Goal: Navigation & Orientation: Find specific page/section

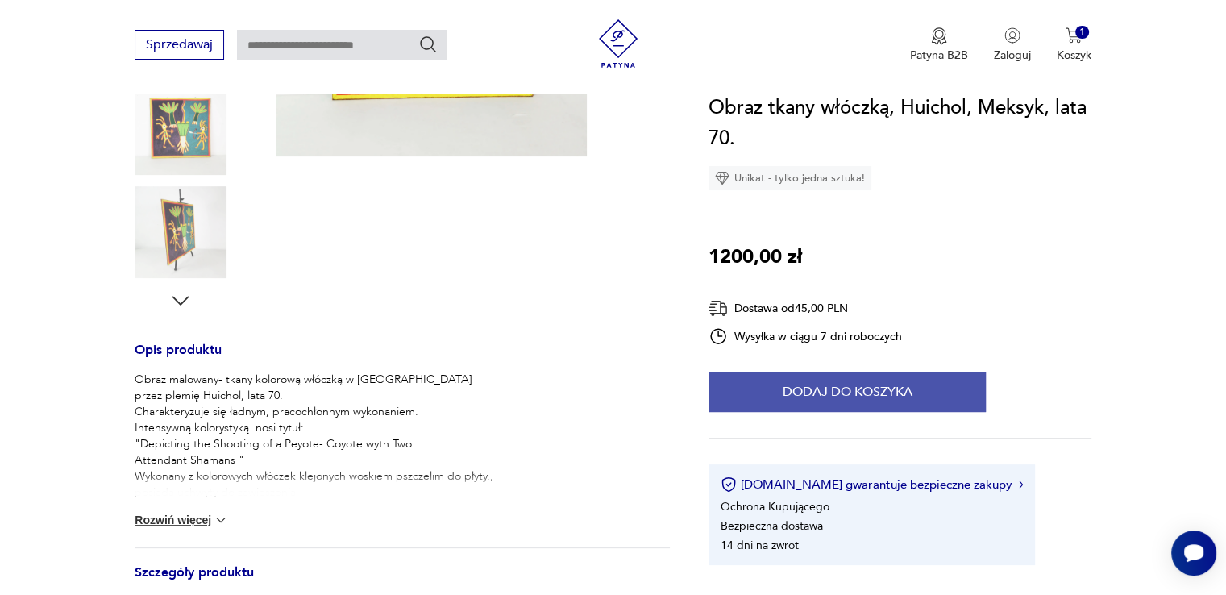
scroll to position [645, 0]
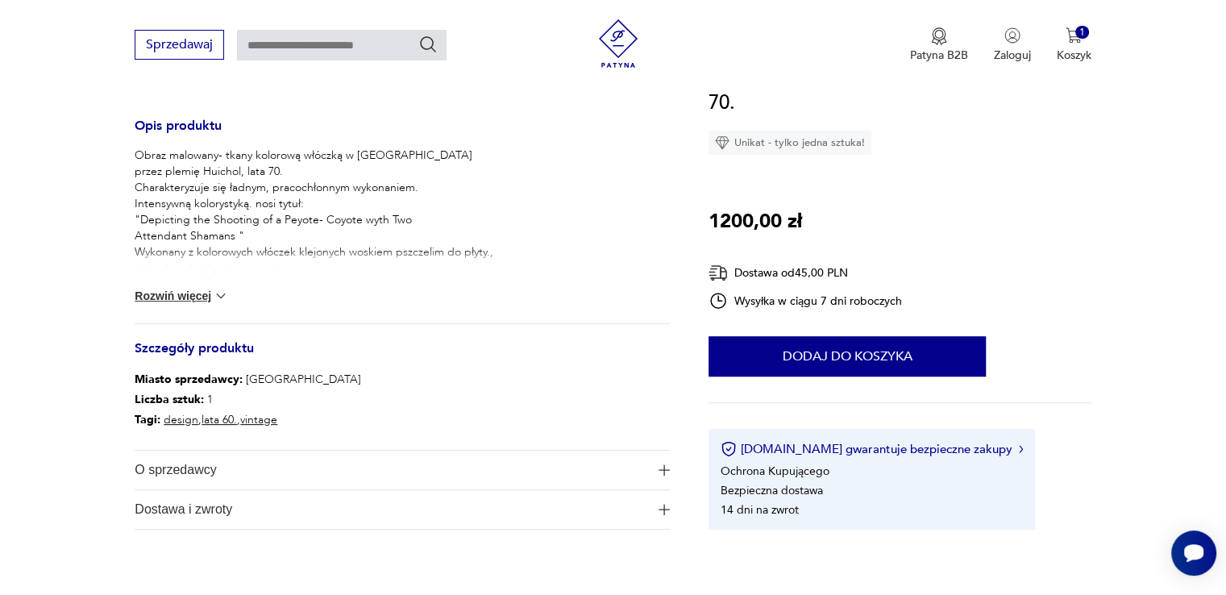
click at [213, 297] on img at bounding box center [221, 296] width 16 height 16
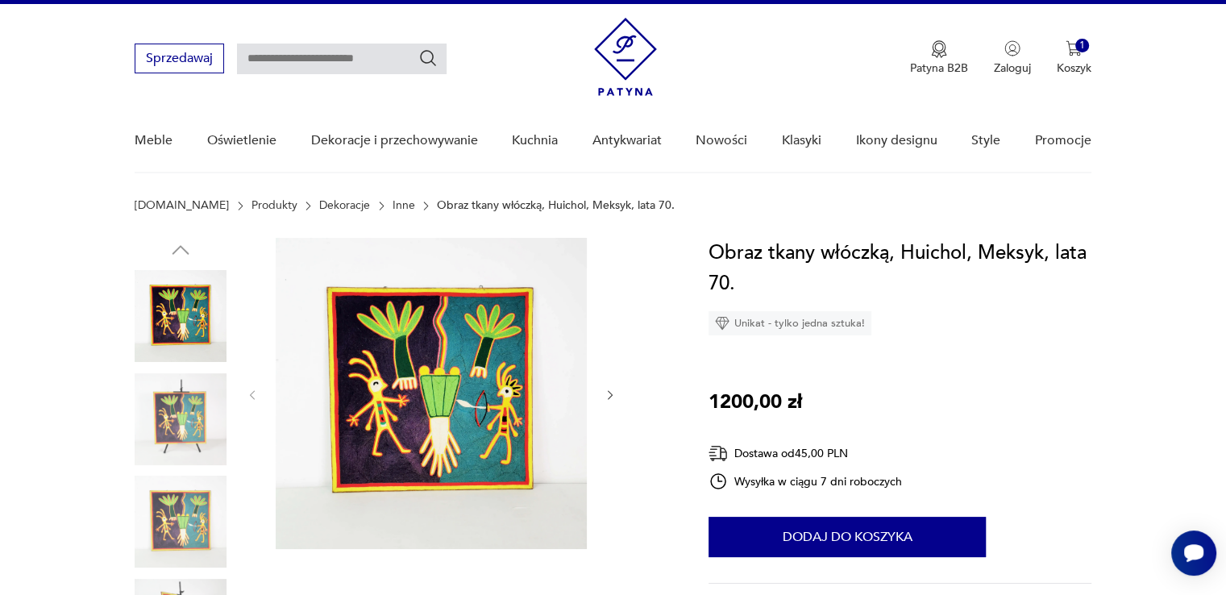
scroll to position [0, 0]
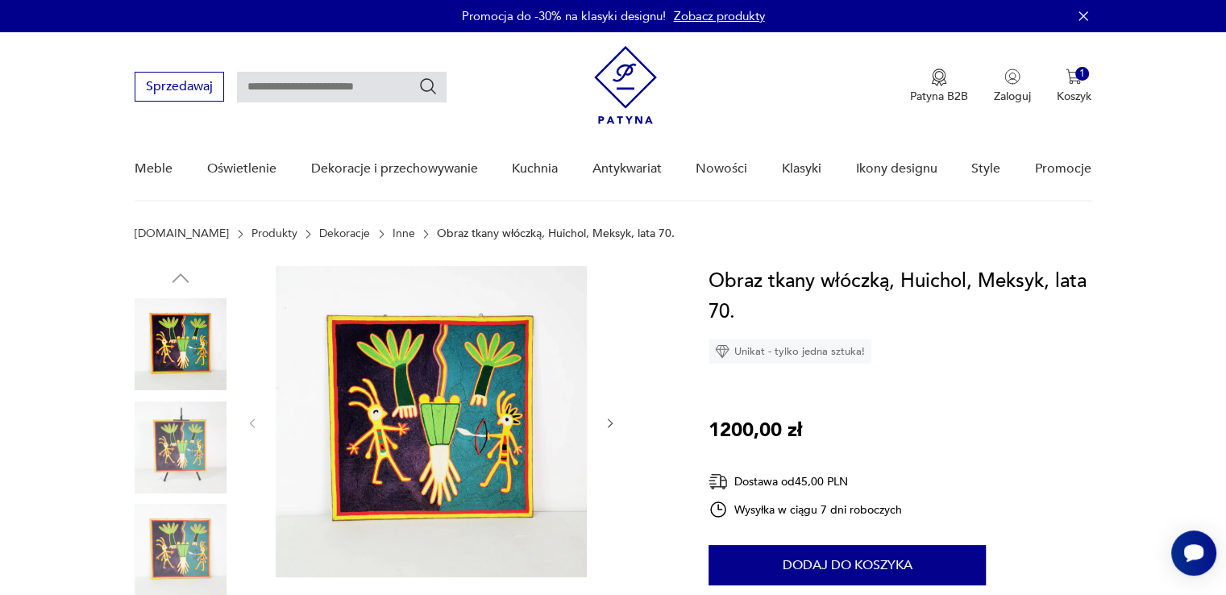
click at [392, 236] on link "Inne" at bounding box center [403, 233] width 23 height 13
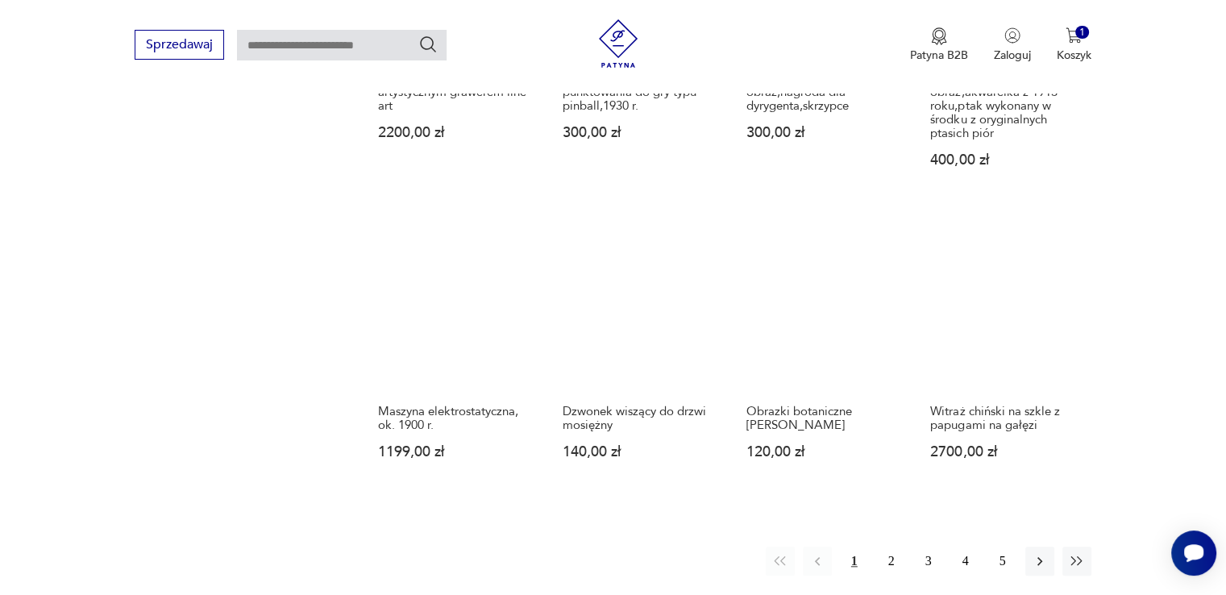
scroll to position [1474, 0]
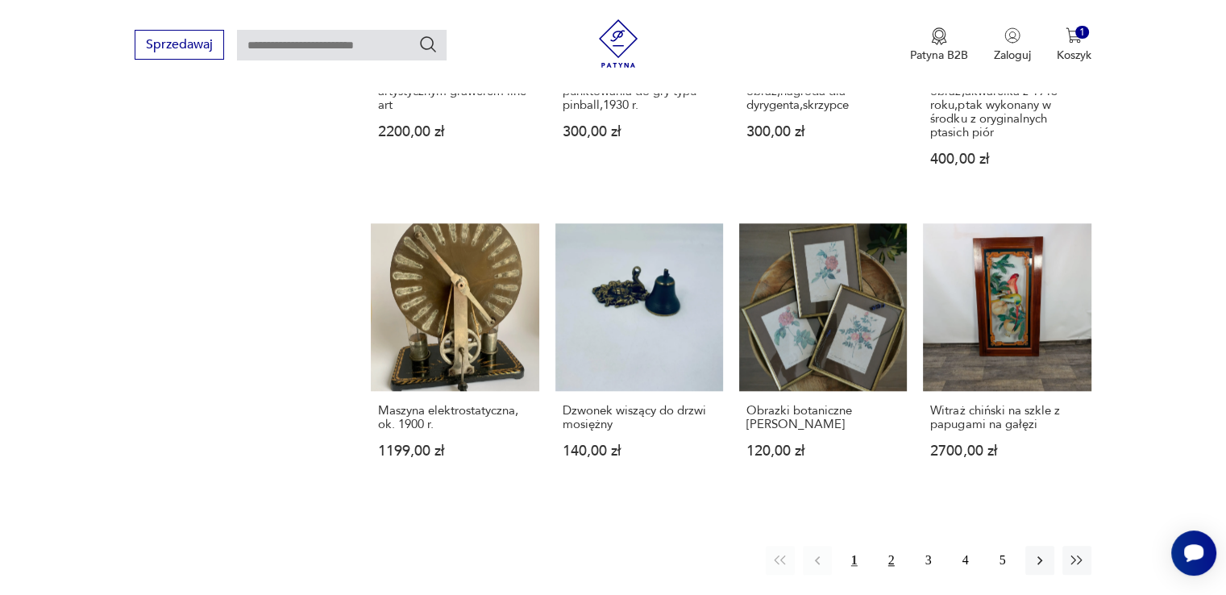
click at [895, 546] on button "2" at bounding box center [891, 560] width 29 height 29
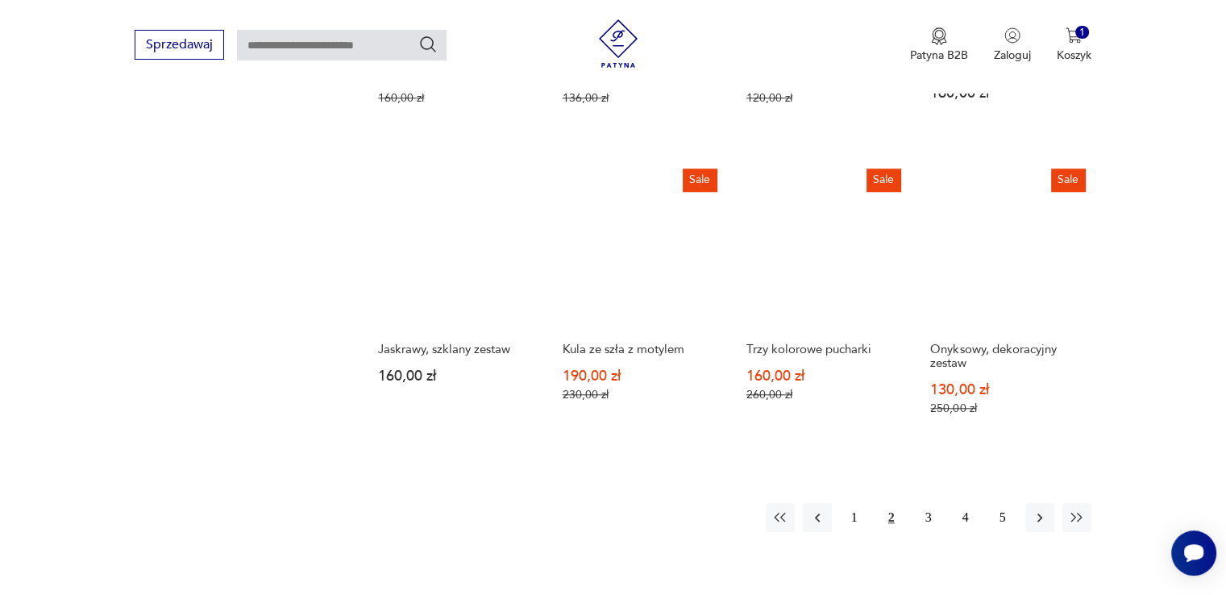
scroll to position [1475, 0]
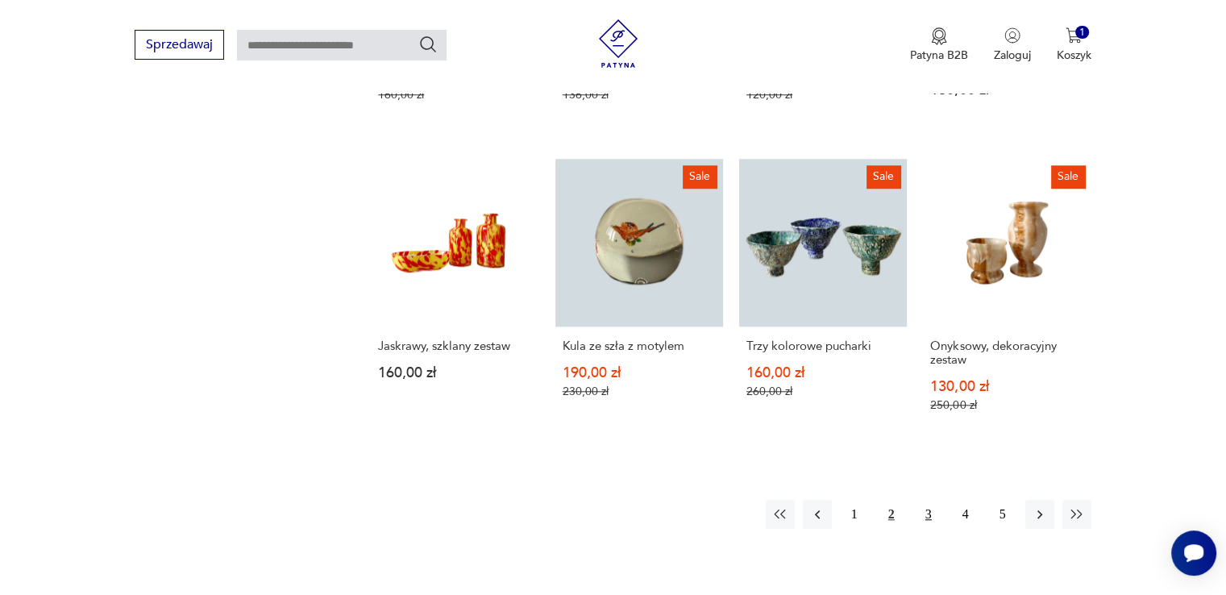
click at [926, 500] on button "3" at bounding box center [928, 514] width 29 height 29
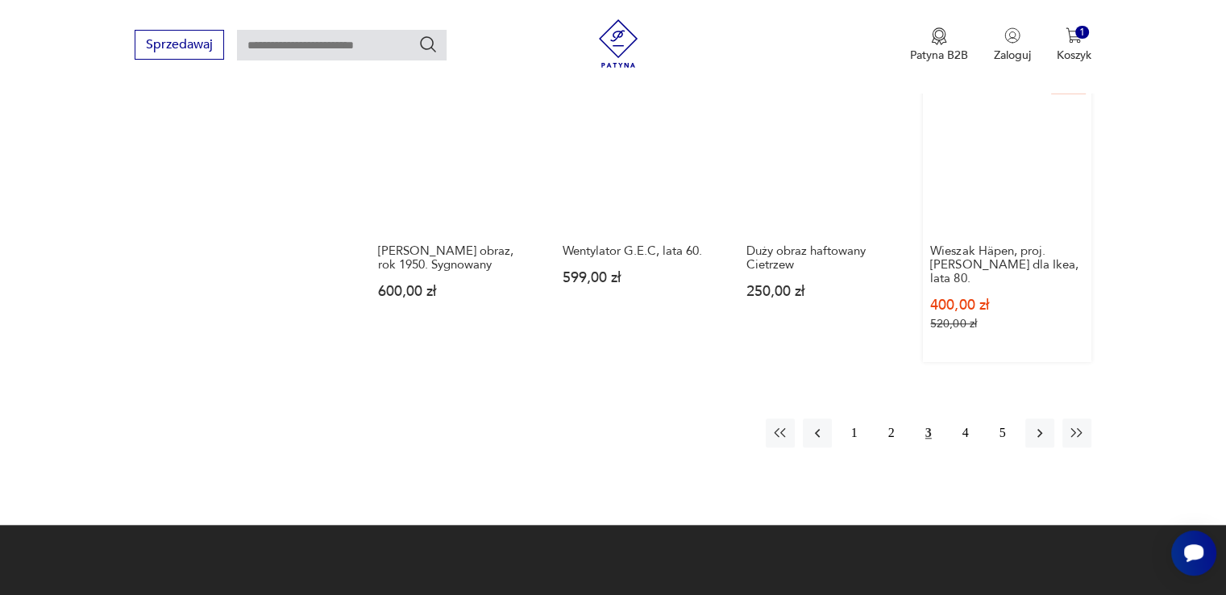
scroll to position [1797, 0]
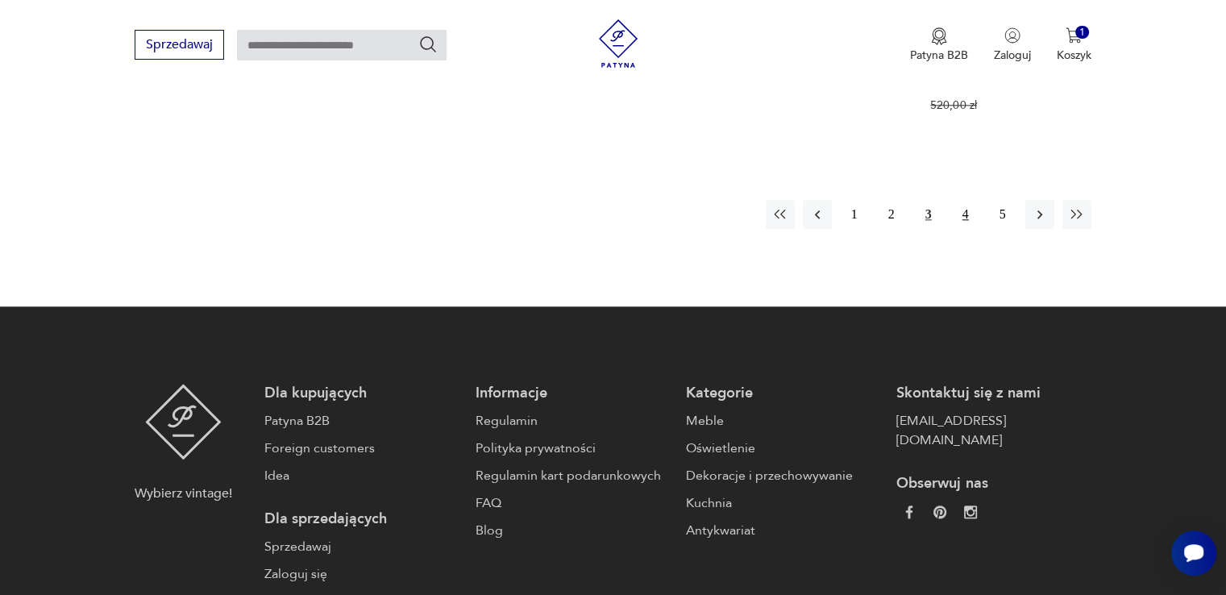
click at [970, 200] on button "4" at bounding box center [965, 214] width 29 height 29
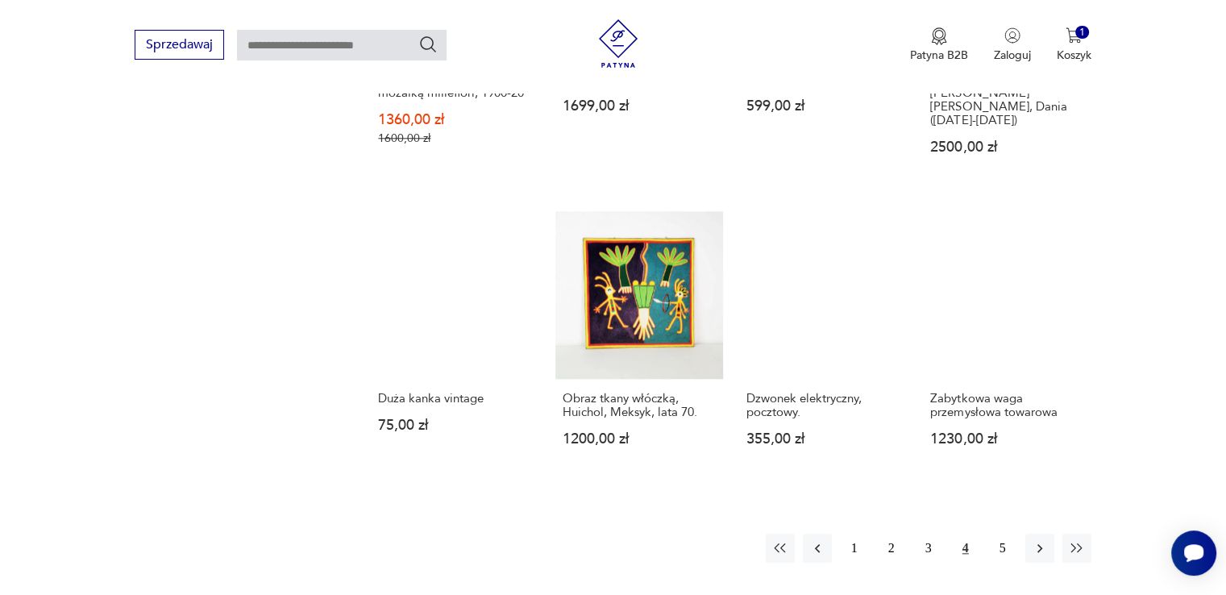
scroll to position [1475, 0]
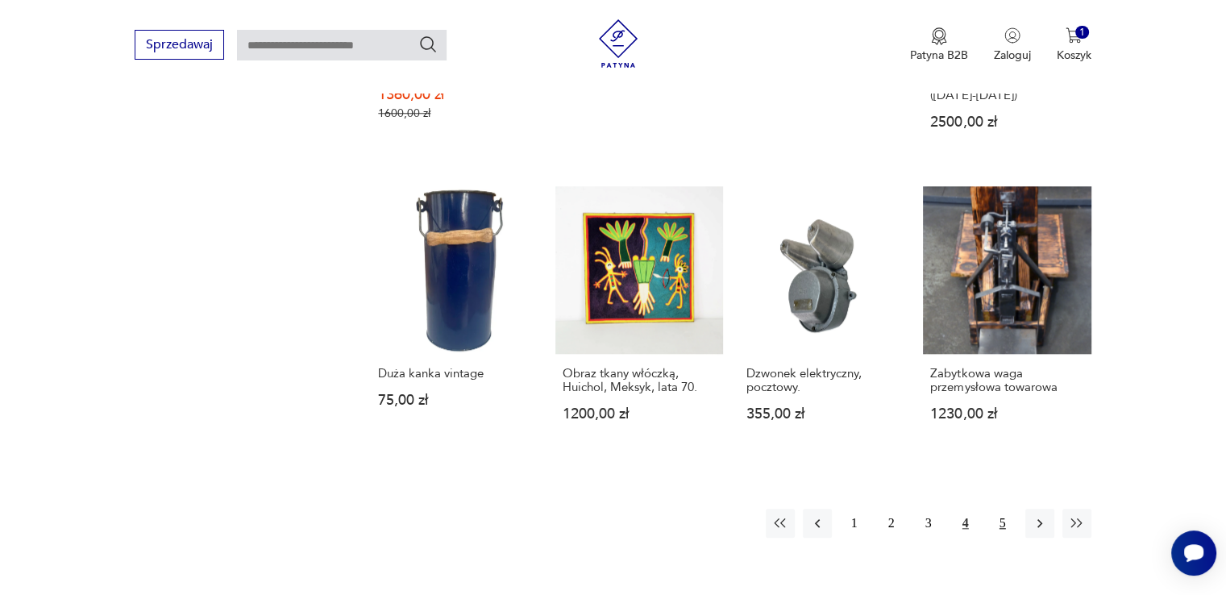
click at [999, 509] on button "5" at bounding box center [1002, 523] width 29 height 29
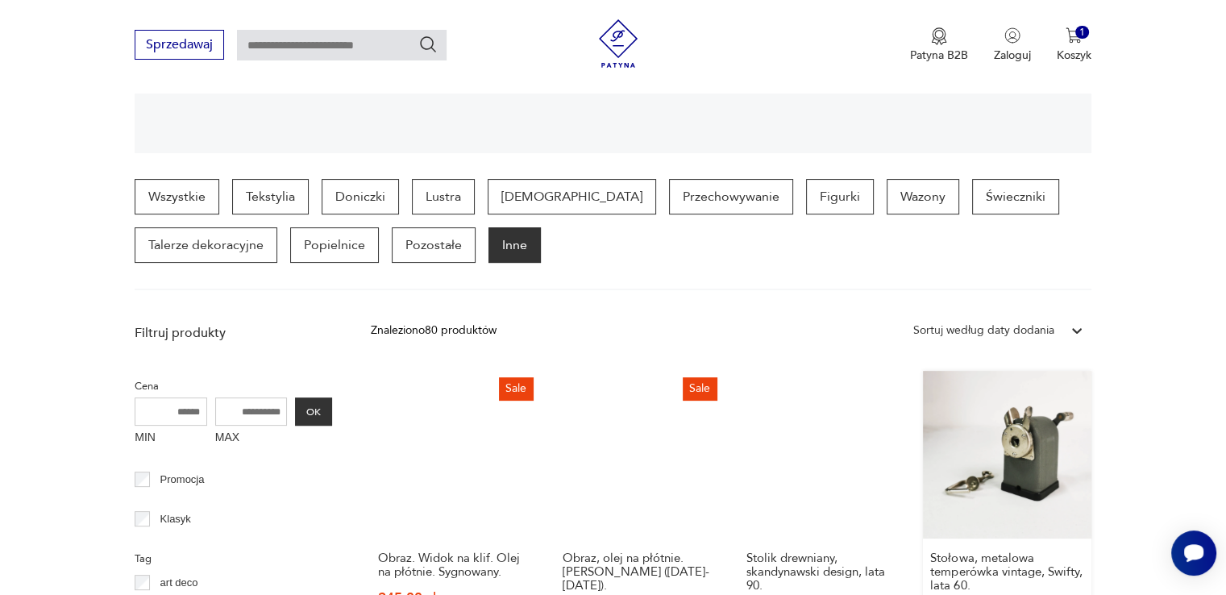
scroll to position [266, 0]
